Goal: Information Seeking & Learning: Check status

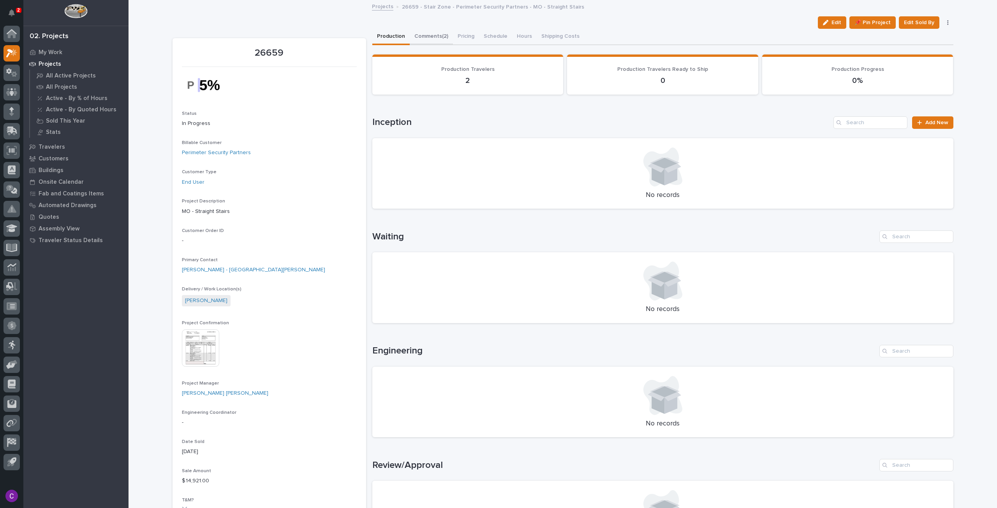
click at [426, 41] on button "Comments (2)" at bounding box center [431, 37] width 43 height 16
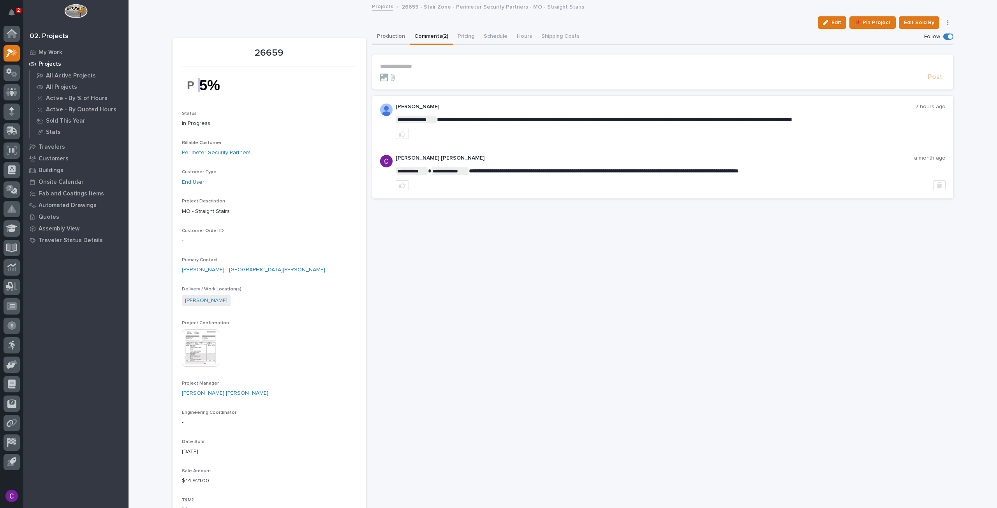
click at [385, 34] on button "Production" at bounding box center [390, 37] width 37 height 16
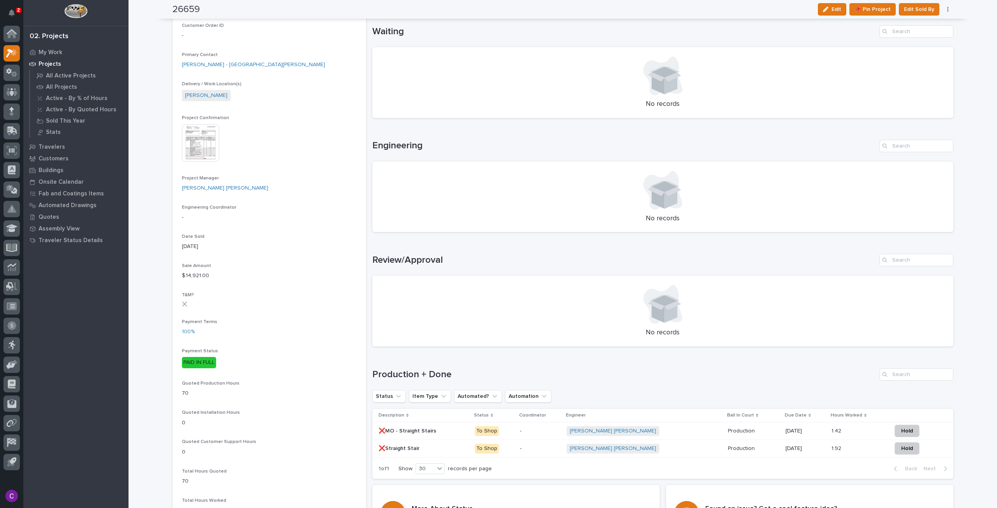
scroll to position [190, 0]
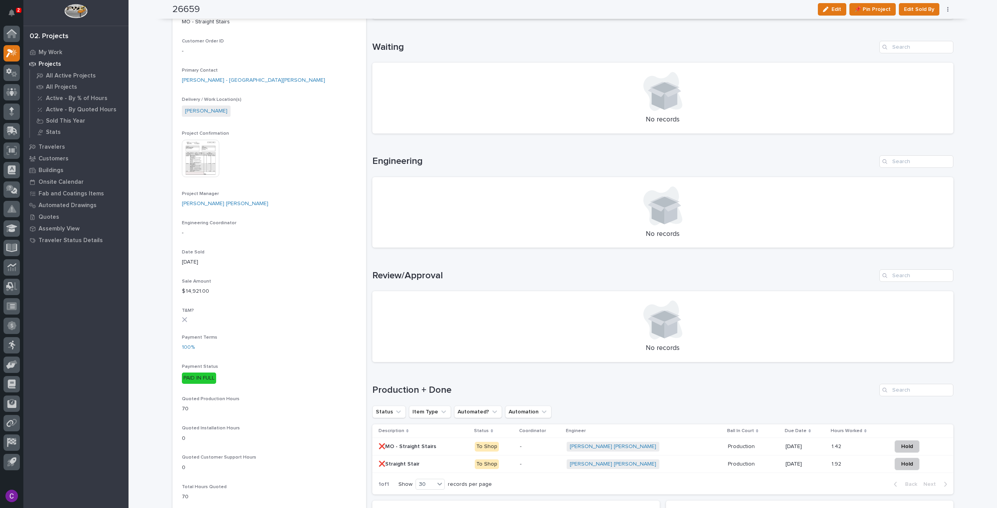
click at [194, 155] on img at bounding box center [200, 158] width 37 height 37
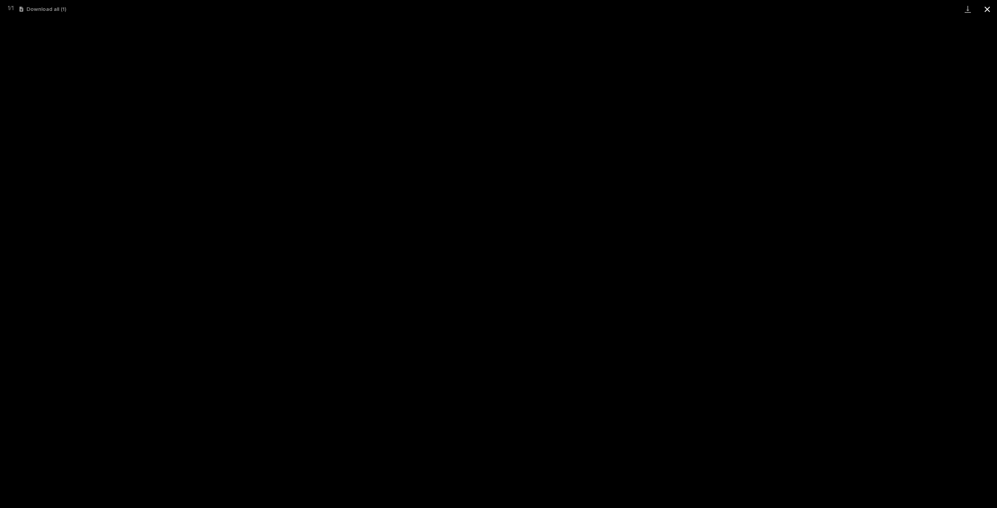
click at [983, 6] on button "Close gallery" at bounding box center [987, 9] width 19 height 18
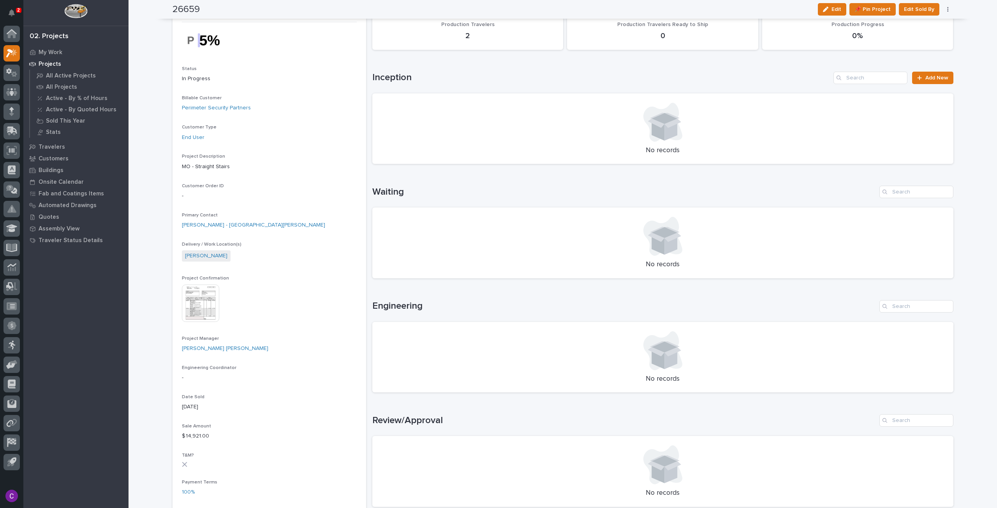
scroll to position [0, 0]
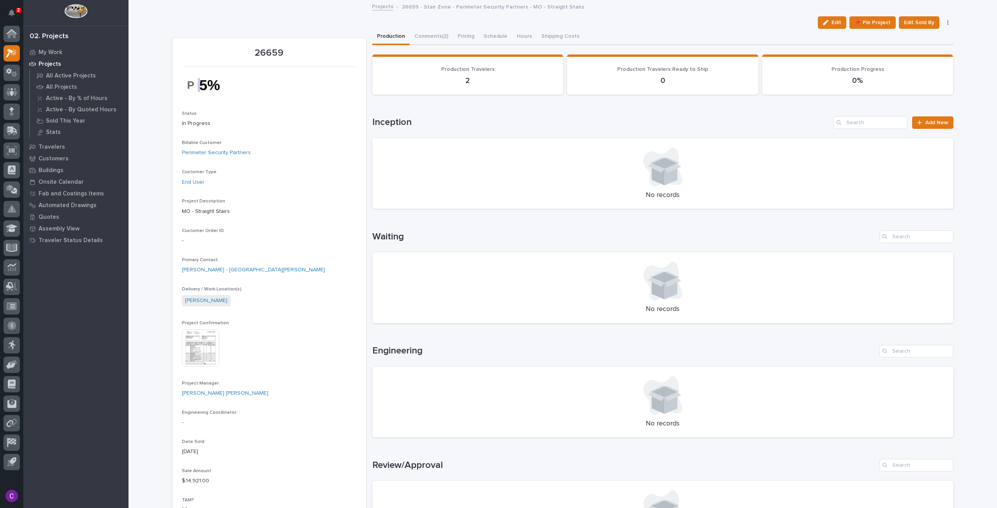
click at [194, 336] on img at bounding box center [200, 348] width 37 height 37
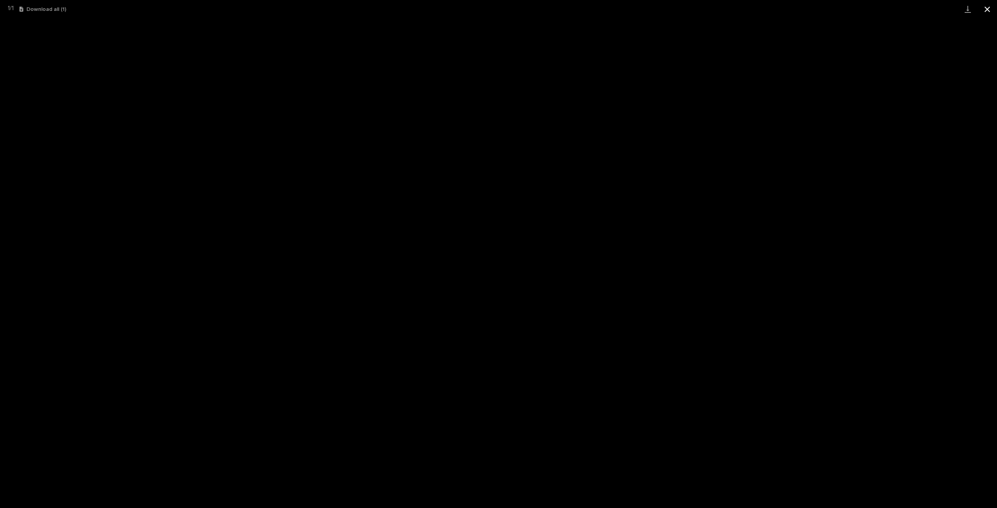
click at [985, 6] on button "Close gallery" at bounding box center [987, 9] width 19 height 18
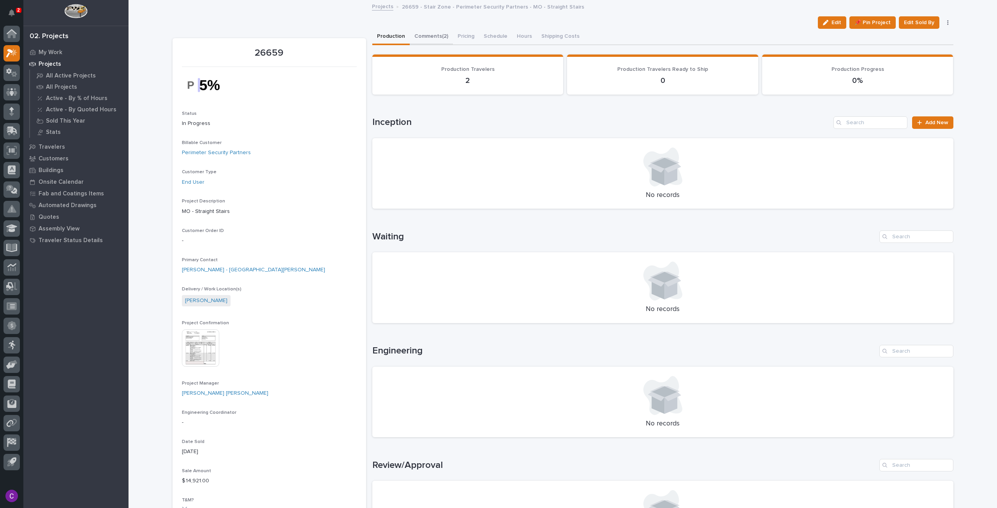
click at [438, 32] on button "Comments (2)" at bounding box center [431, 37] width 43 height 16
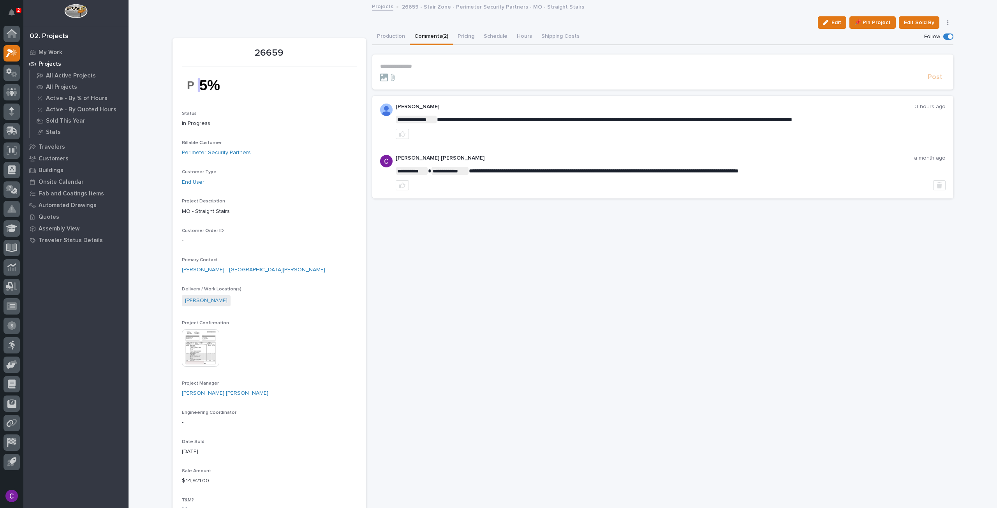
click at [425, 7] on p "26659 - Stair Zone - Perimeter Security Partners - MO - Straight Stairs" at bounding box center [493, 6] width 182 height 9
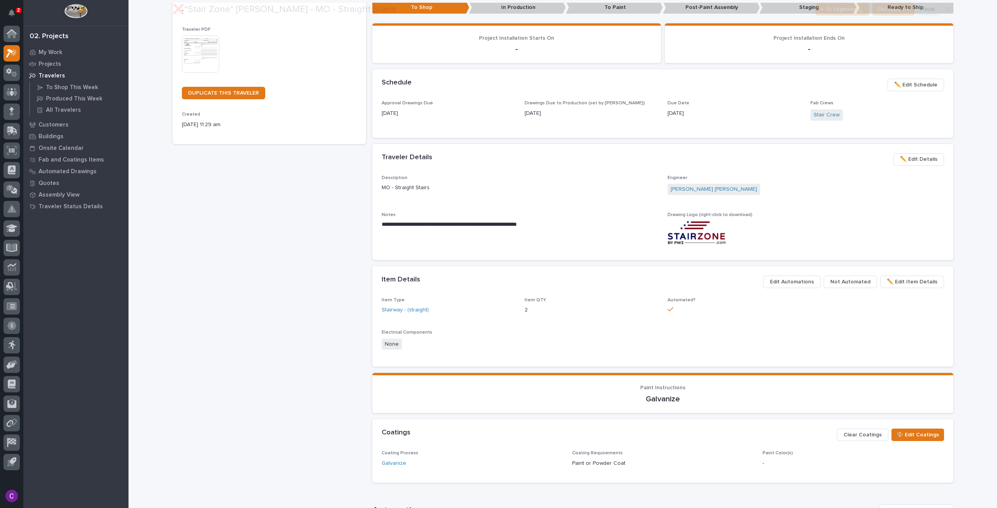
scroll to position [273, 0]
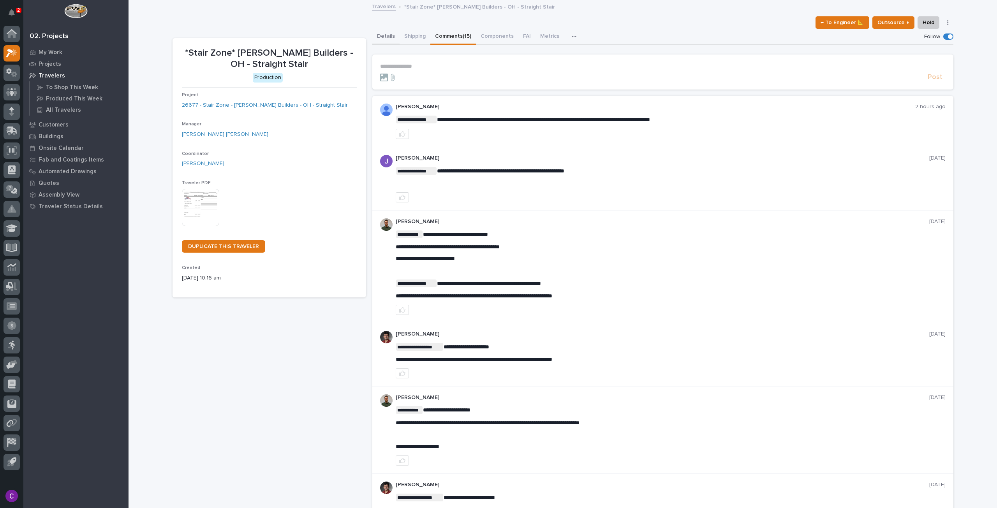
click at [390, 36] on button "Details" at bounding box center [385, 37] width 27 height 16
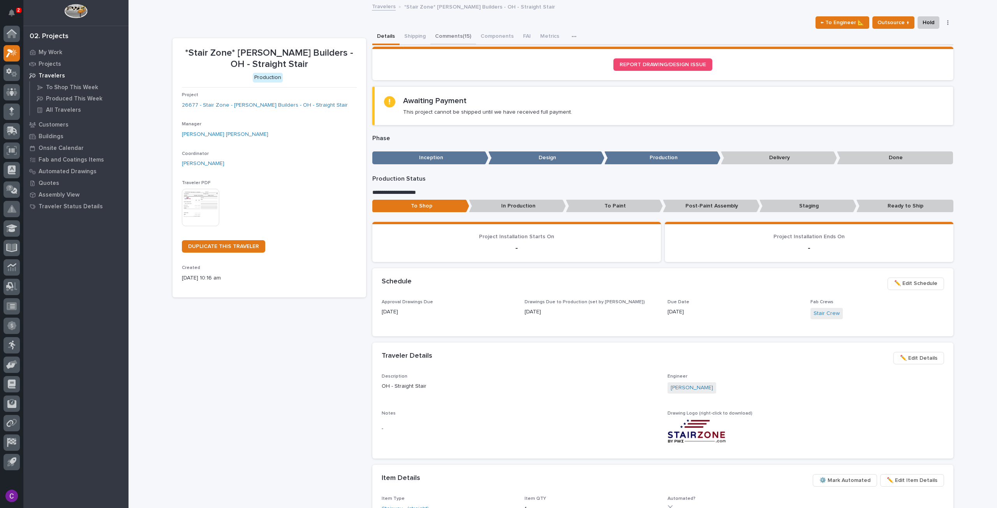
click at [452, 39] on button "Comments (15)" at bounding box center [453, 37] width 46 height 16
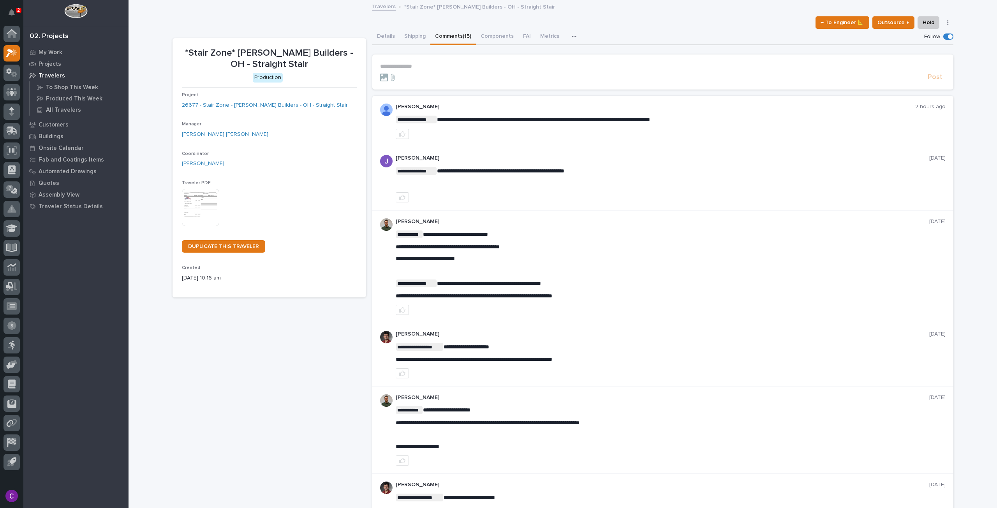
drag, startPoint x: 477, startPoint y: 68, endPoint x: 640, endPoint y: 79, distance: 163.2
click at [640, 79] on div at bounding box center [652, 78] width 545 height 8
click at [380, 40] on button "Details" at bounding box center [385, 37] width 27 height 16
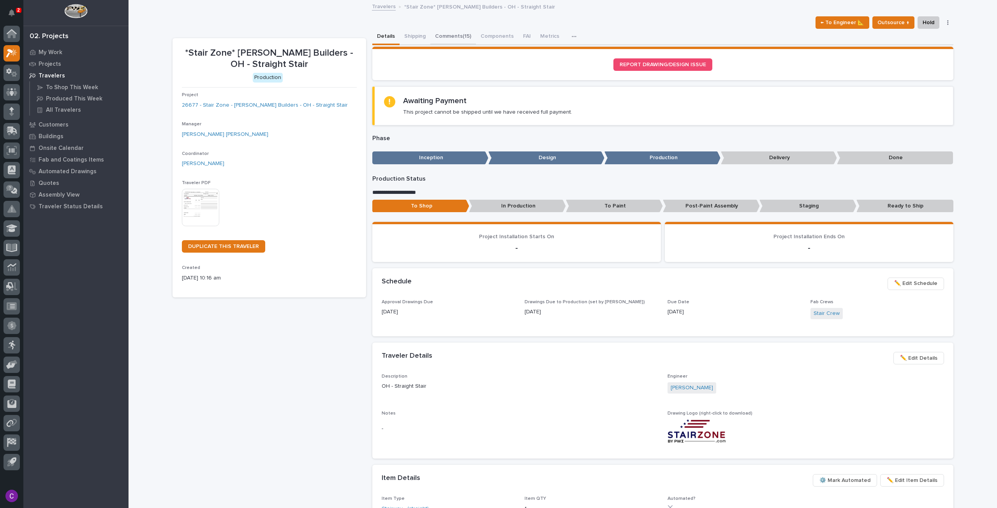
drag, startPoint x: 456, startPoint y: 34, endPoint x: 451, endPoint y: 38, distance: 6.1
click at [456, 34] on button "Comments (15)" at bounding box center [453, 37] width 46 height 16
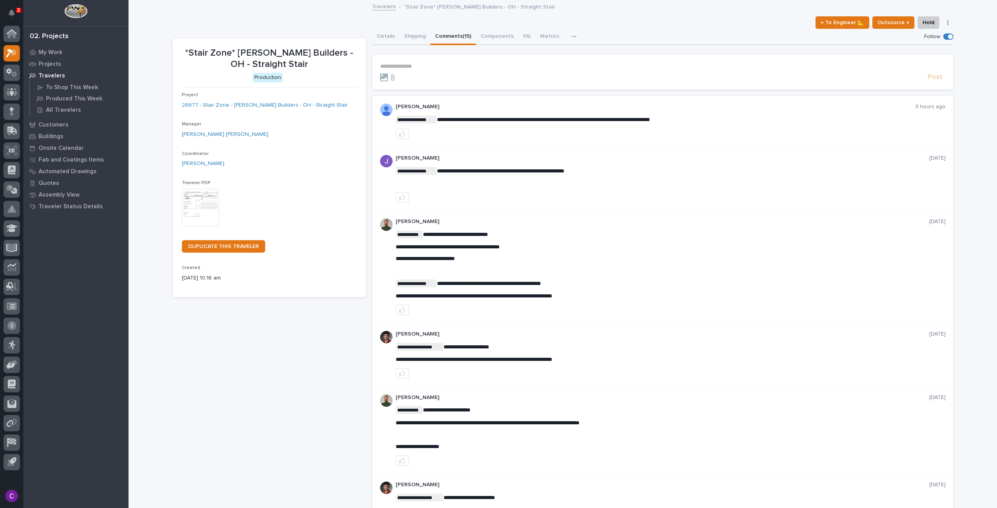
click at [386, 7] on link "Travelers" at bounding box center [384, 6] width 24 height 9
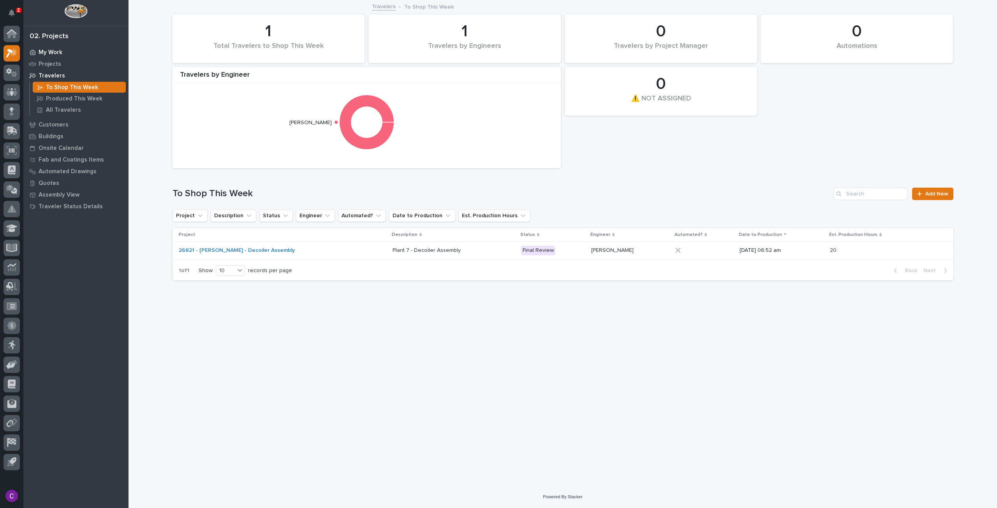
click at [56, 54] on p "My Work" at bounding box center [51, 52] width 24 height 7
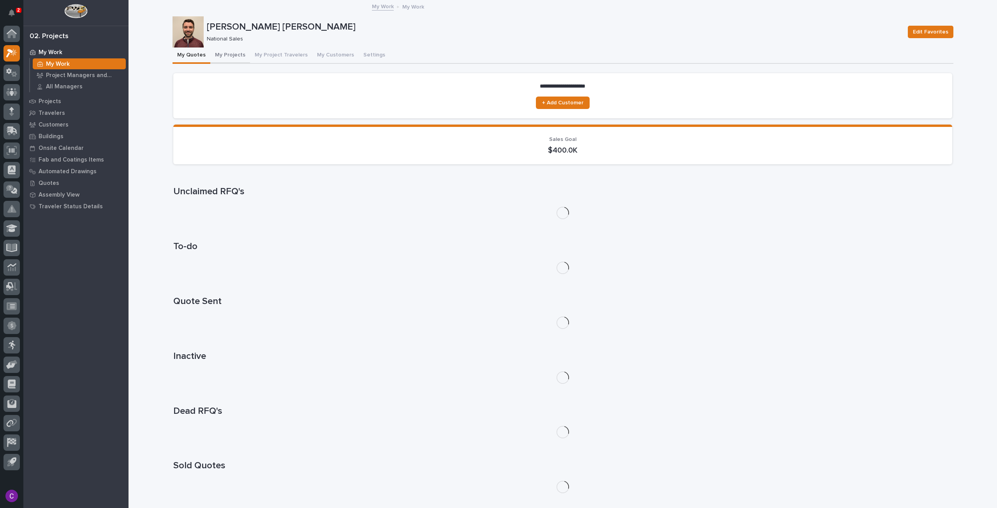
click at [221, 49] on button "My Projects" at bounding box center [230, 56] width 40 height 16
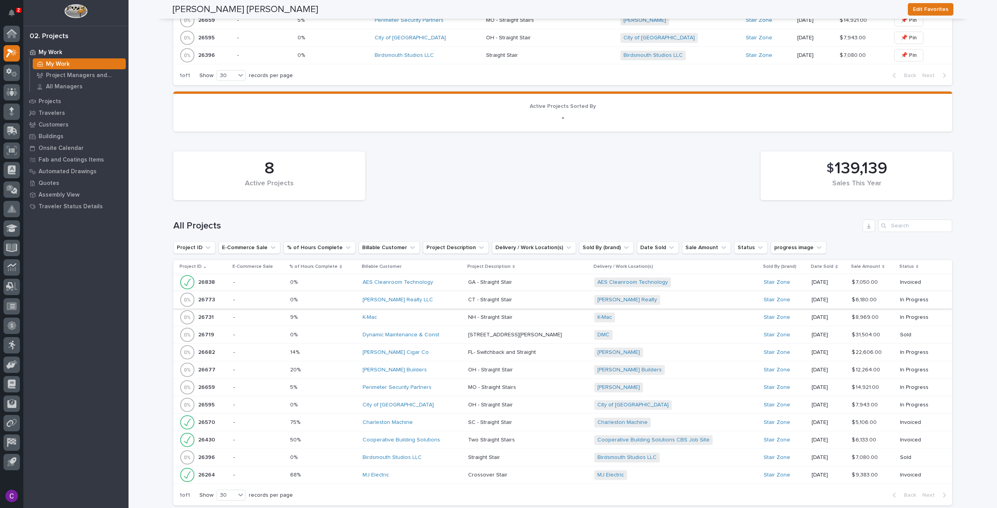
scroll to position [545, 0]
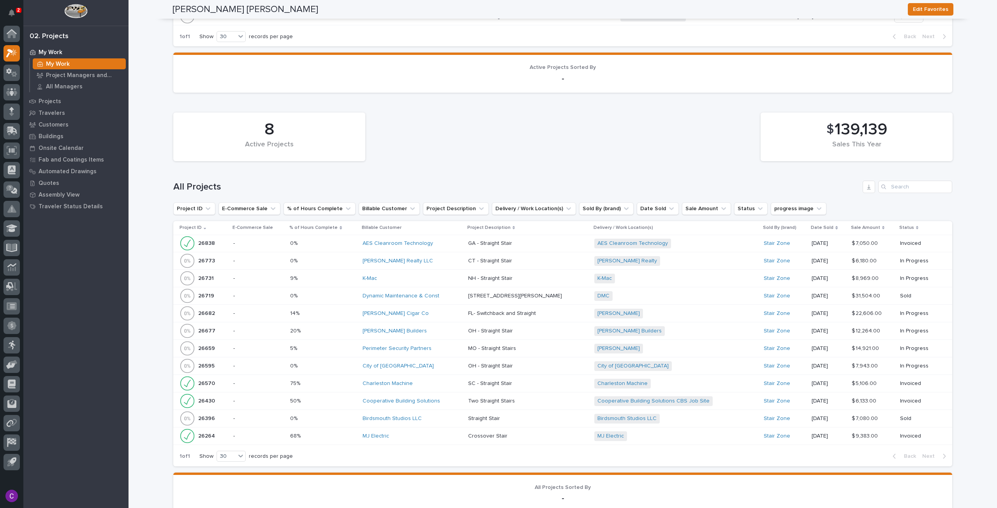
click at [414, 328] on div "Sullivan Builders" at bounding box center [412, 331] width 99 height 7
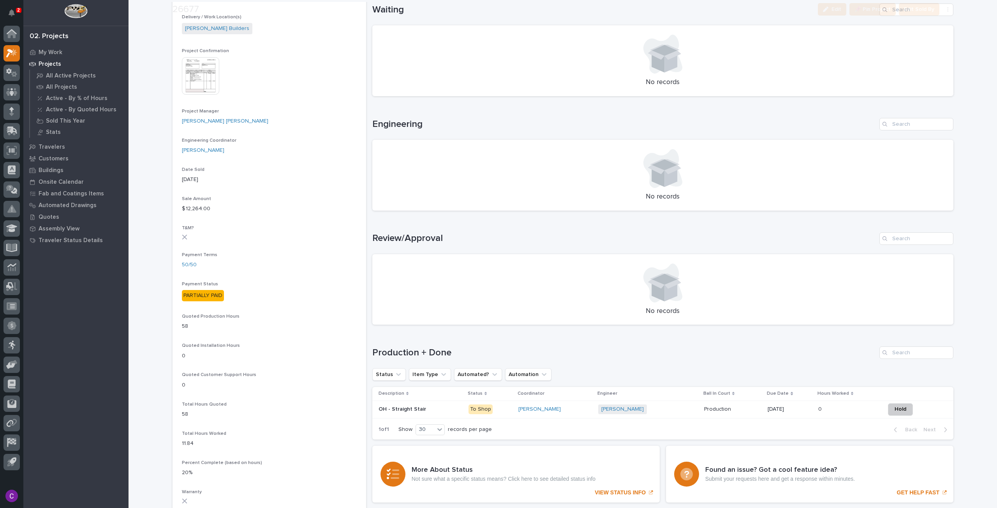
scroll to position [273, 0]
click at [806, 411] on td "09/05/2025" at bounding box center [790, 409] width 51 height 18
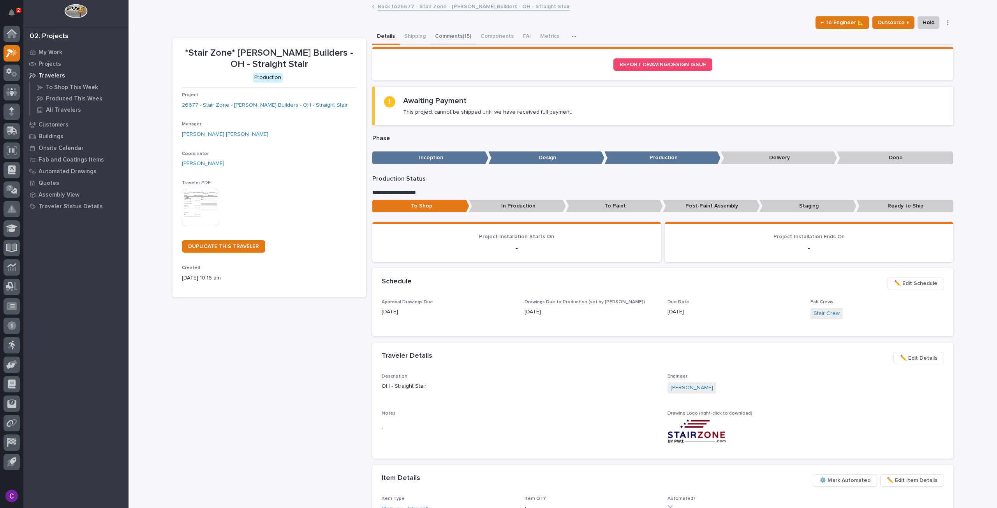
click at [458, 29] on button "Comments (15)" at bounding box center [453, 37] width 46 height 16
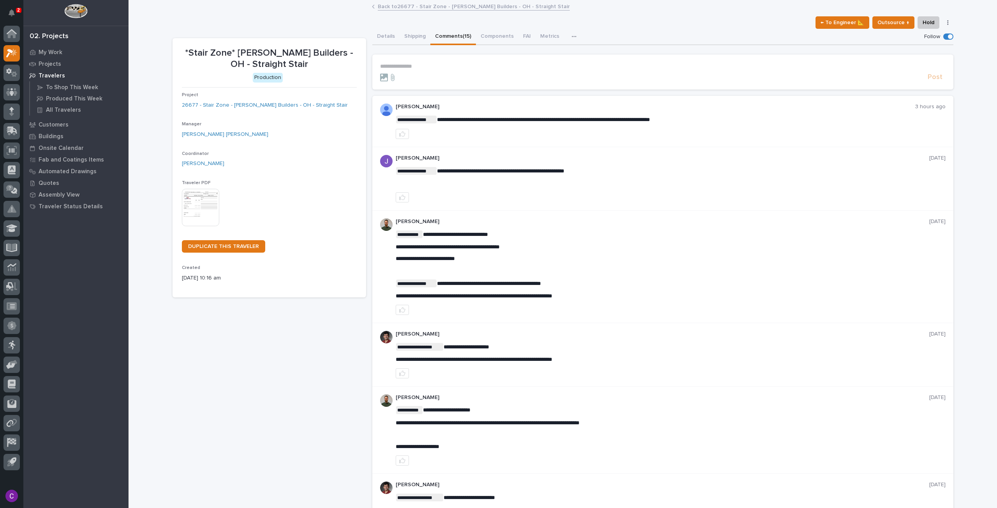
click at [400, 9] on link "Back to 26677 - Stair Zone - Sullivan Builders - OH - Straight Stair" at bounding box center [474, 6] width 192 height 9
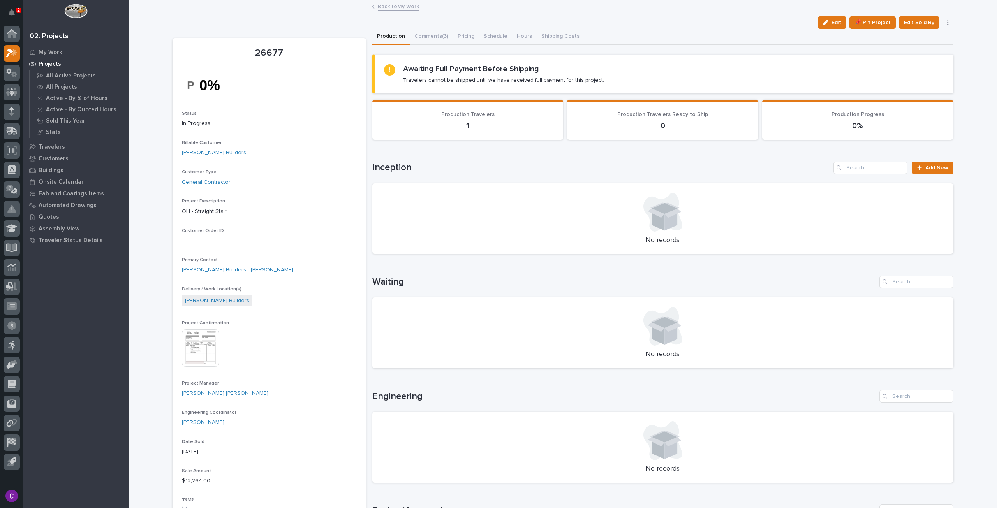
click at [205, 330] on img at bounding box center [200, 348] width 37 height 37
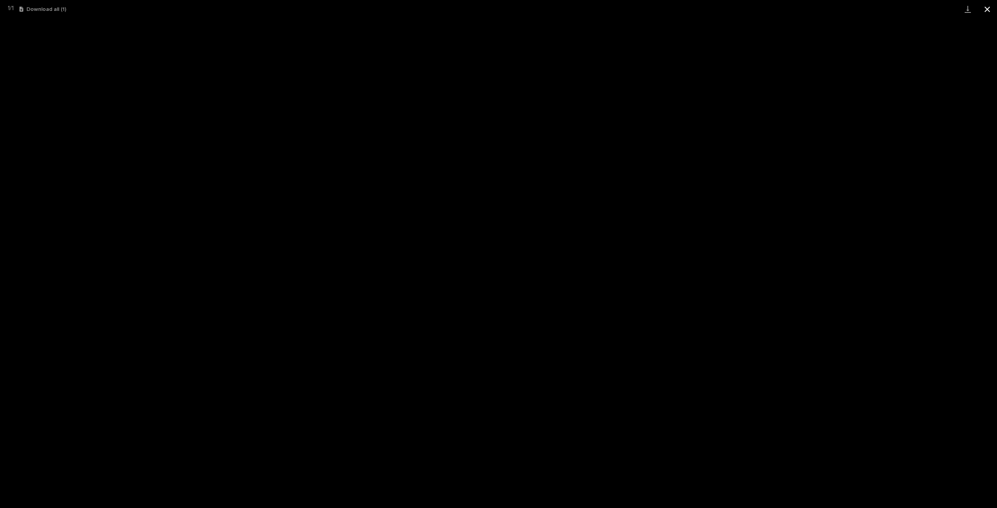
click at [989, 10] on button "Close gallery" at bounding box center [987, 9] width 19 height 18
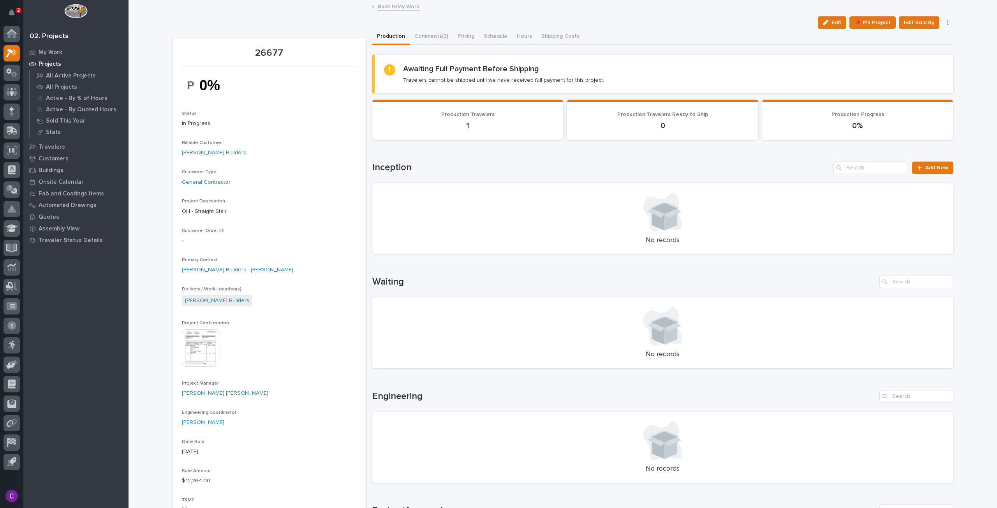
click at [394, 8] on link "Back to My Work" at bounding box center [398, 6] width 41 height 9
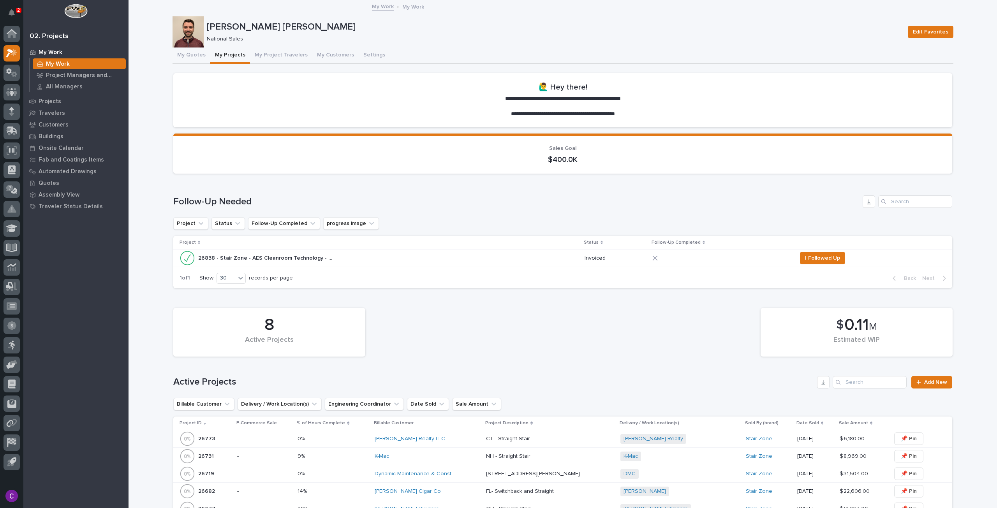
scroll to position [666, 0]
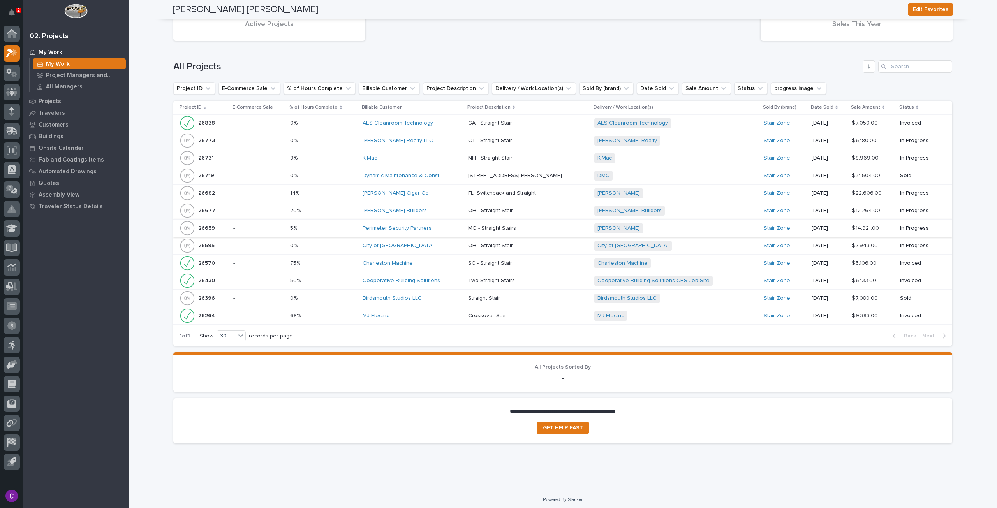
click at [415, 208] on div "Sullivan Builders" at bounding box center [412, 211] width 99 height 7
